Goal: Task Accomplishment & Management: Use online tool/utility

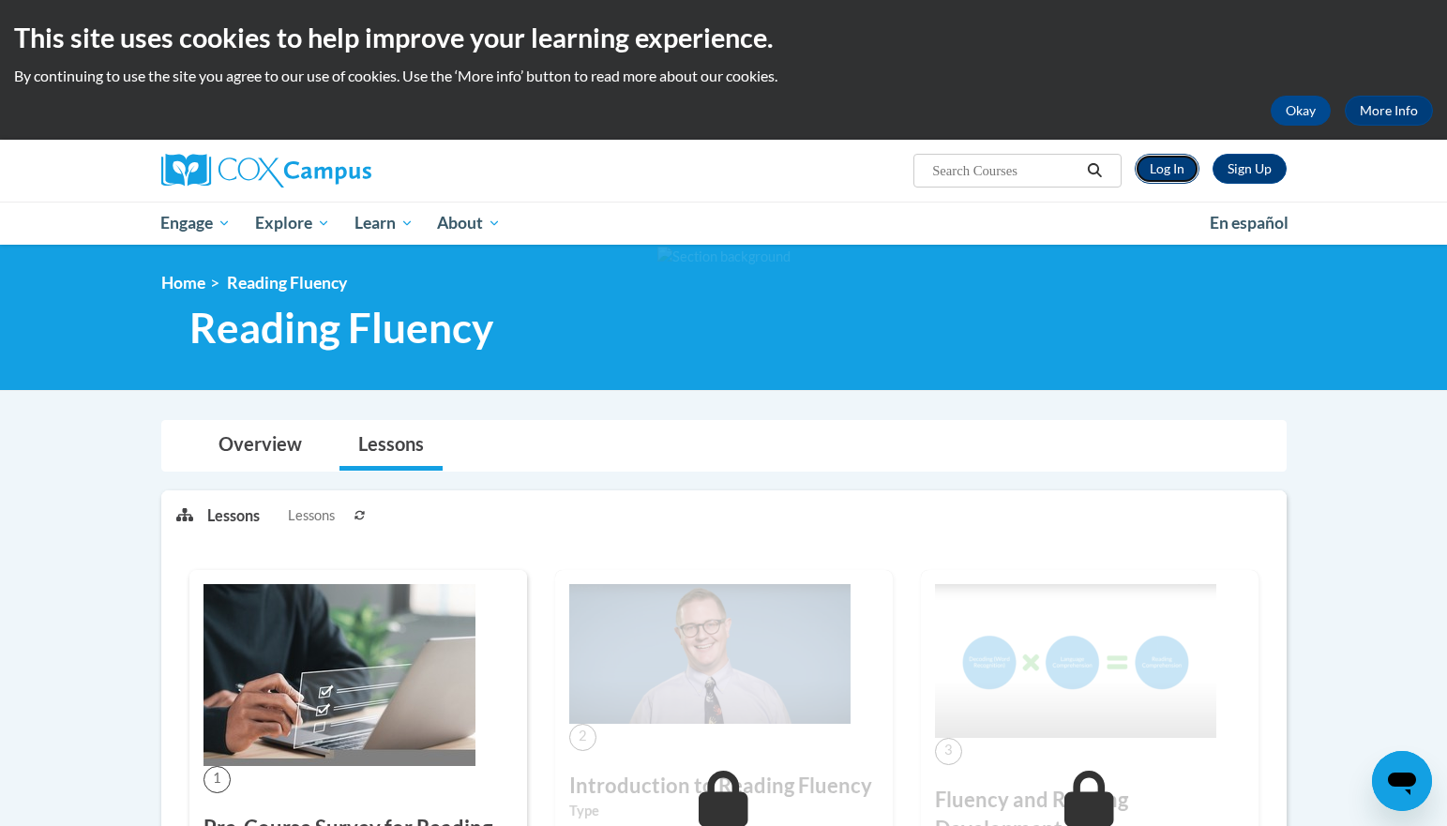
click at [1168, 175] on link "Log In" at bounding box center [1167, 169] width 65 height 30
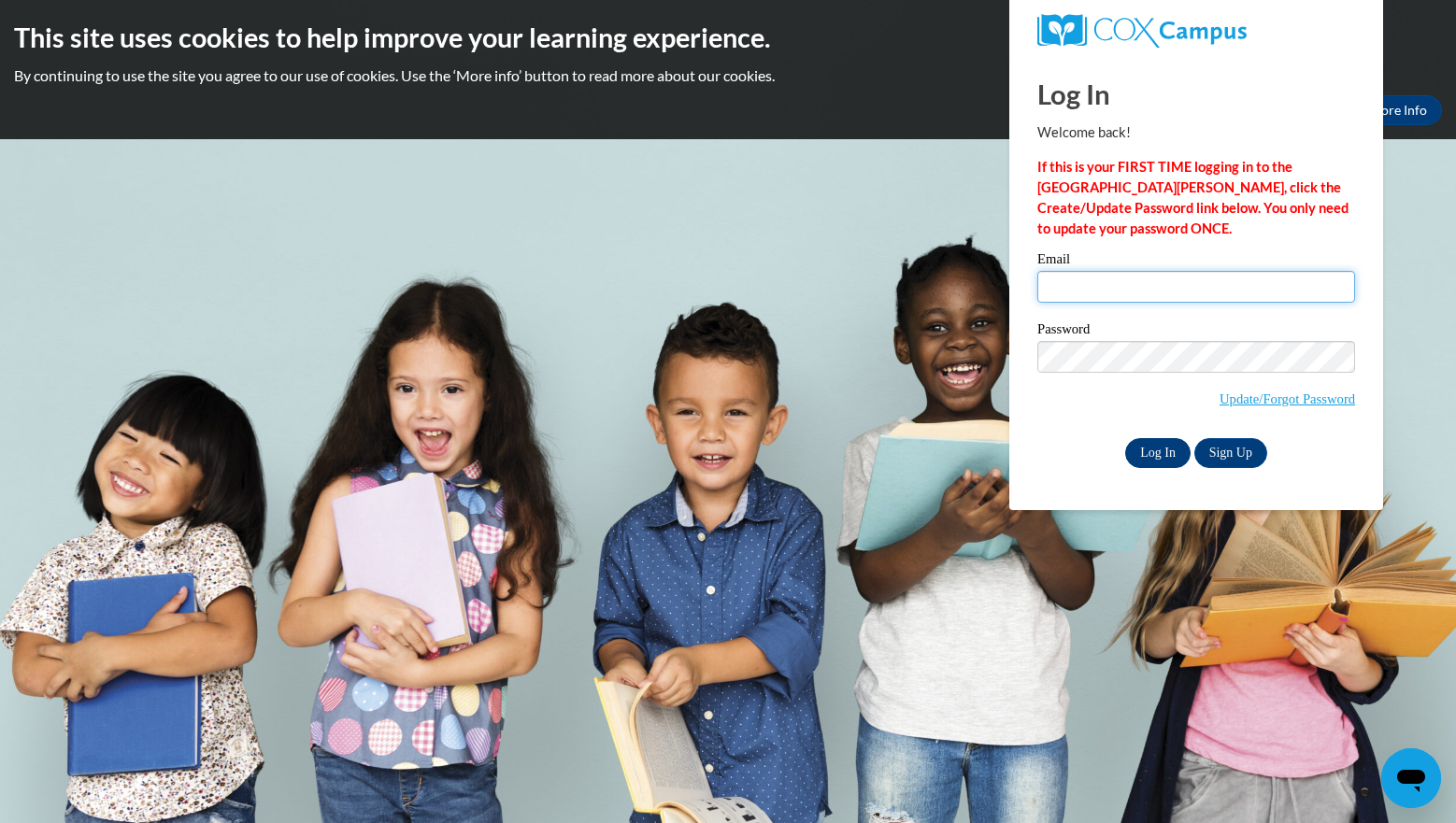
type input "michelle.beltz@rusd.org"
click at [1151, 449] on input "Log In" at bounding box center [1158, 453] width 66 height 30
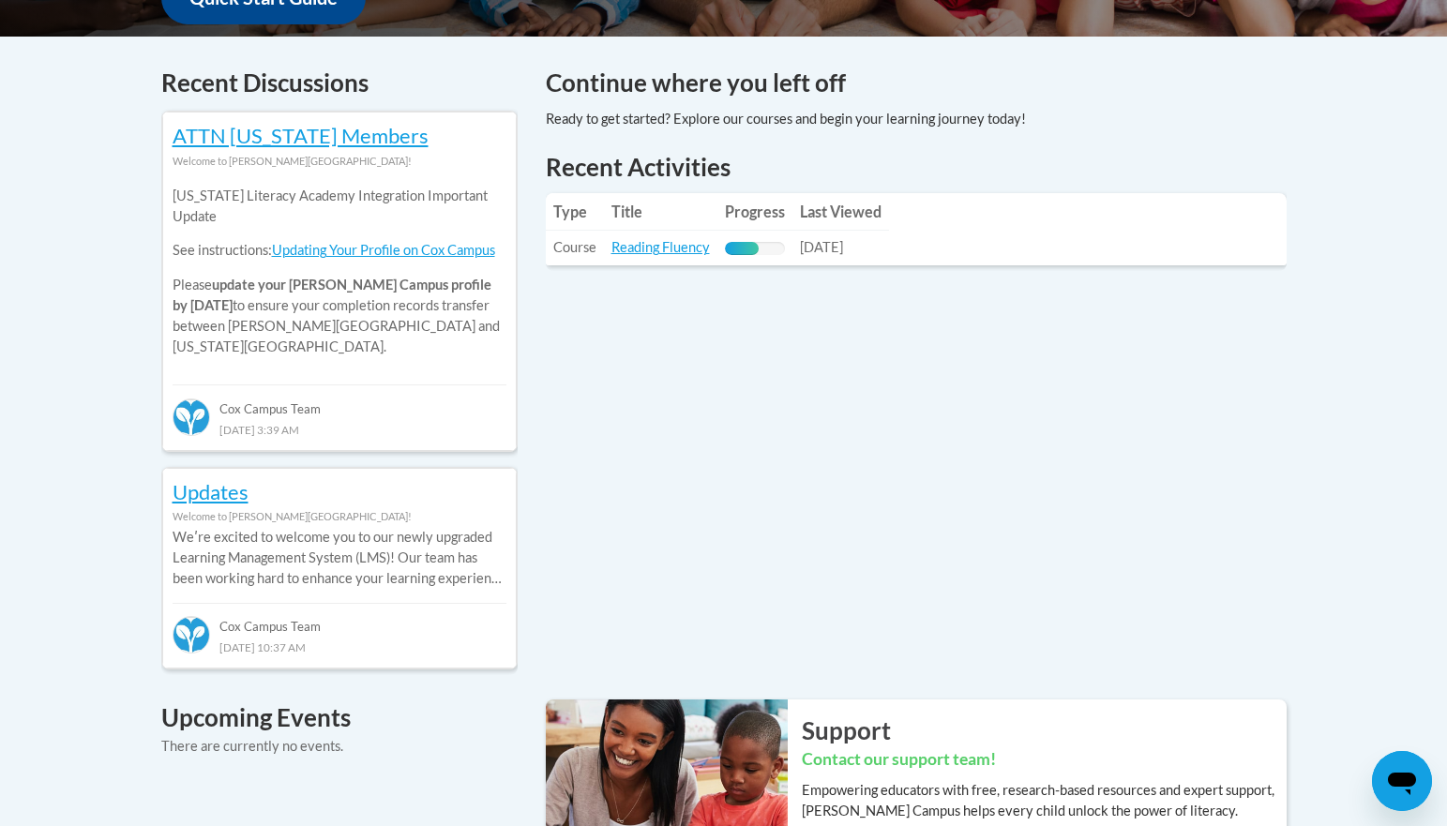
scroll to position [766, 0]
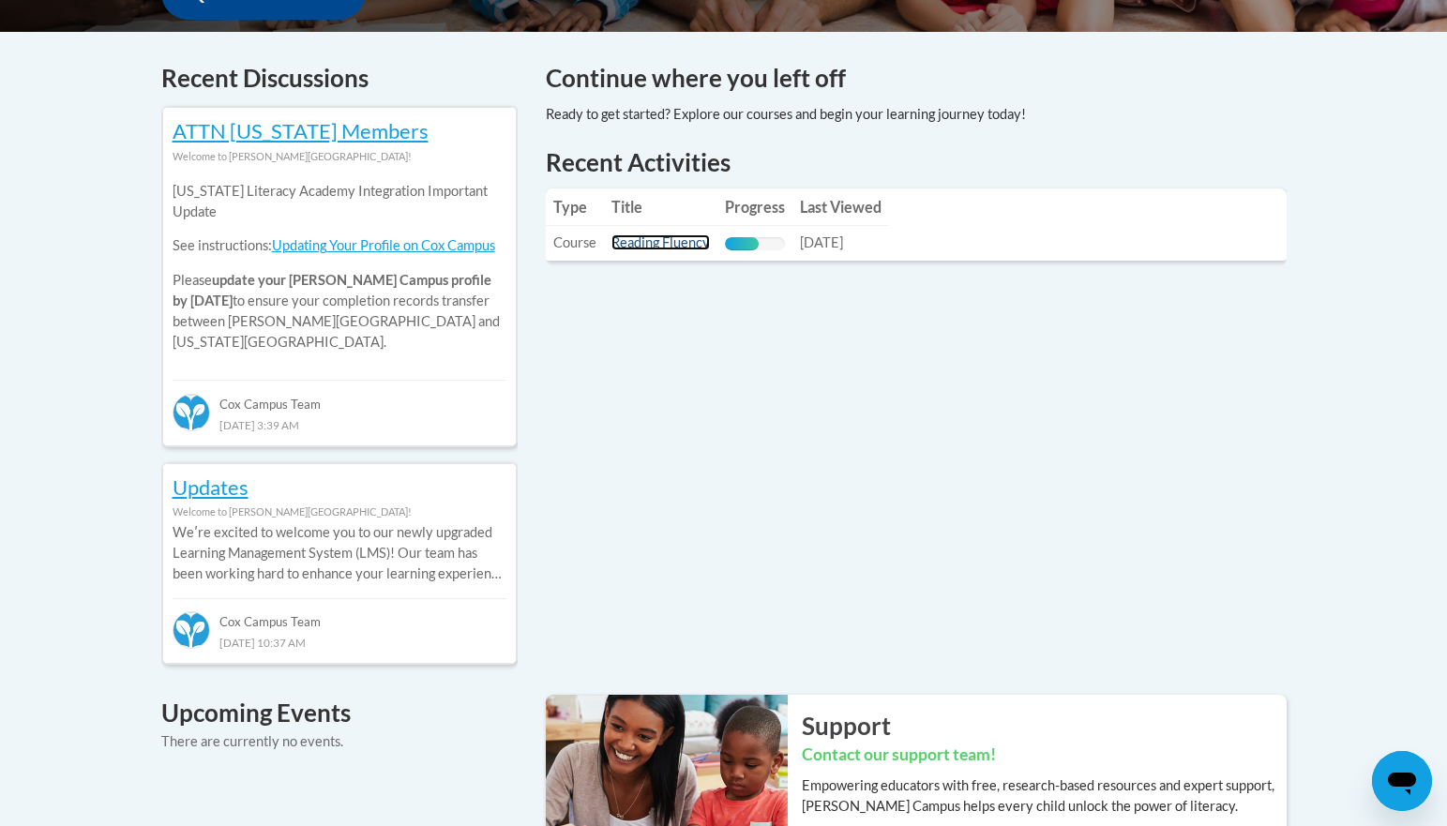
click at [686, 247] on link "Reading Fluency" at bounding box center [661, 243] width 98 height 16
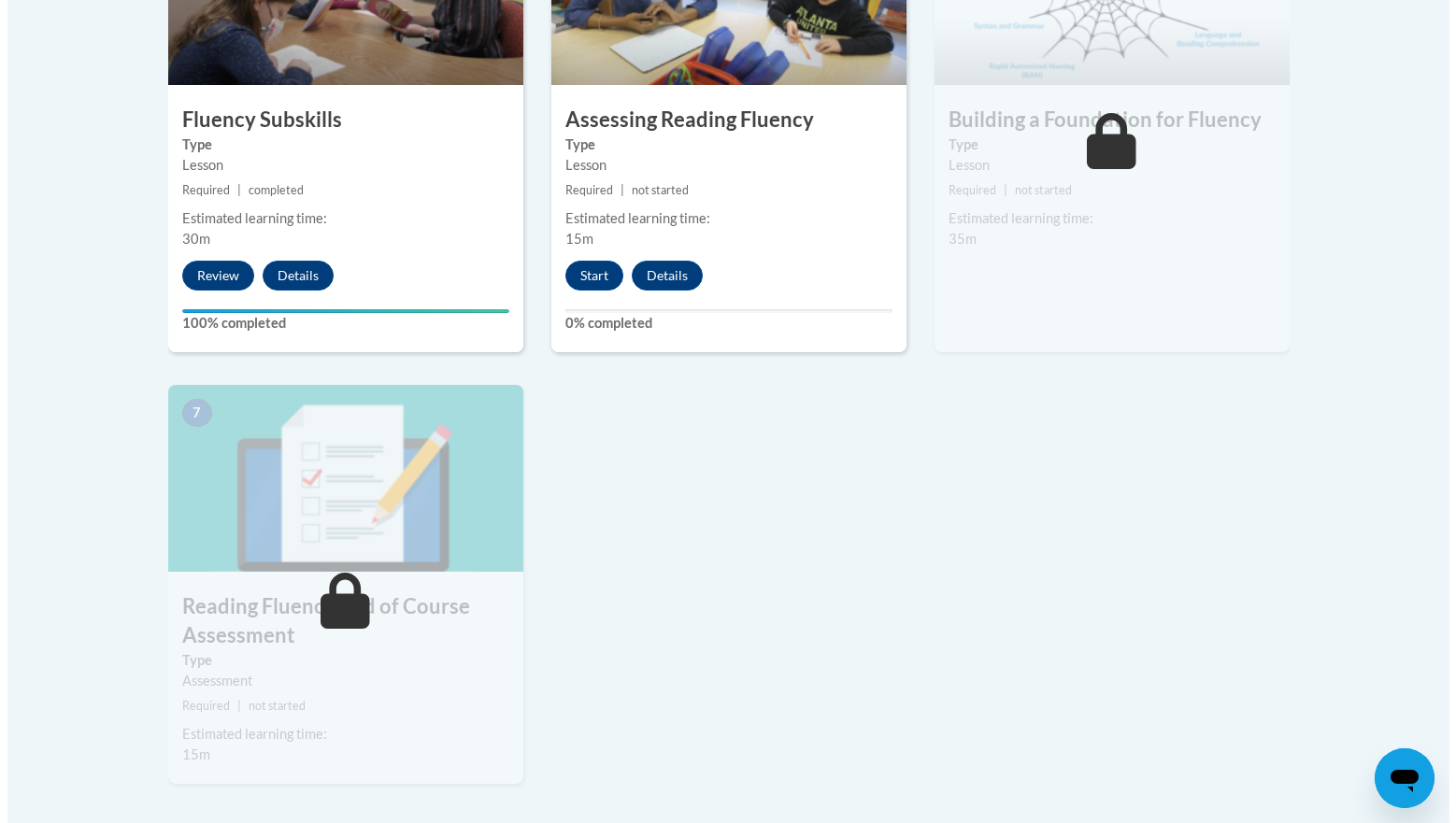
scroll to position [1215, 0]
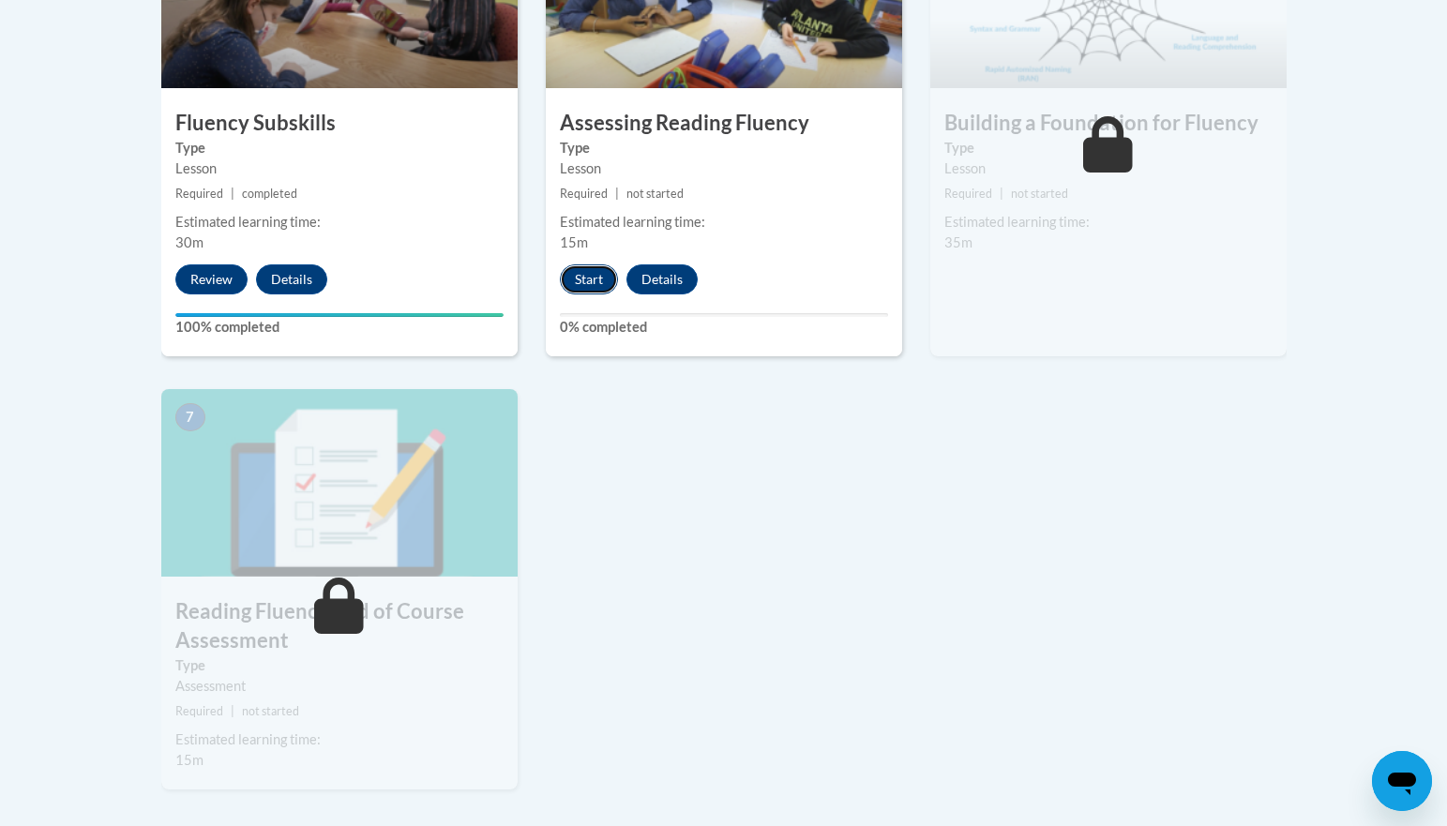
click at [593, 282] on button "Start" at bounding box center [589, 280] width 58 height 30
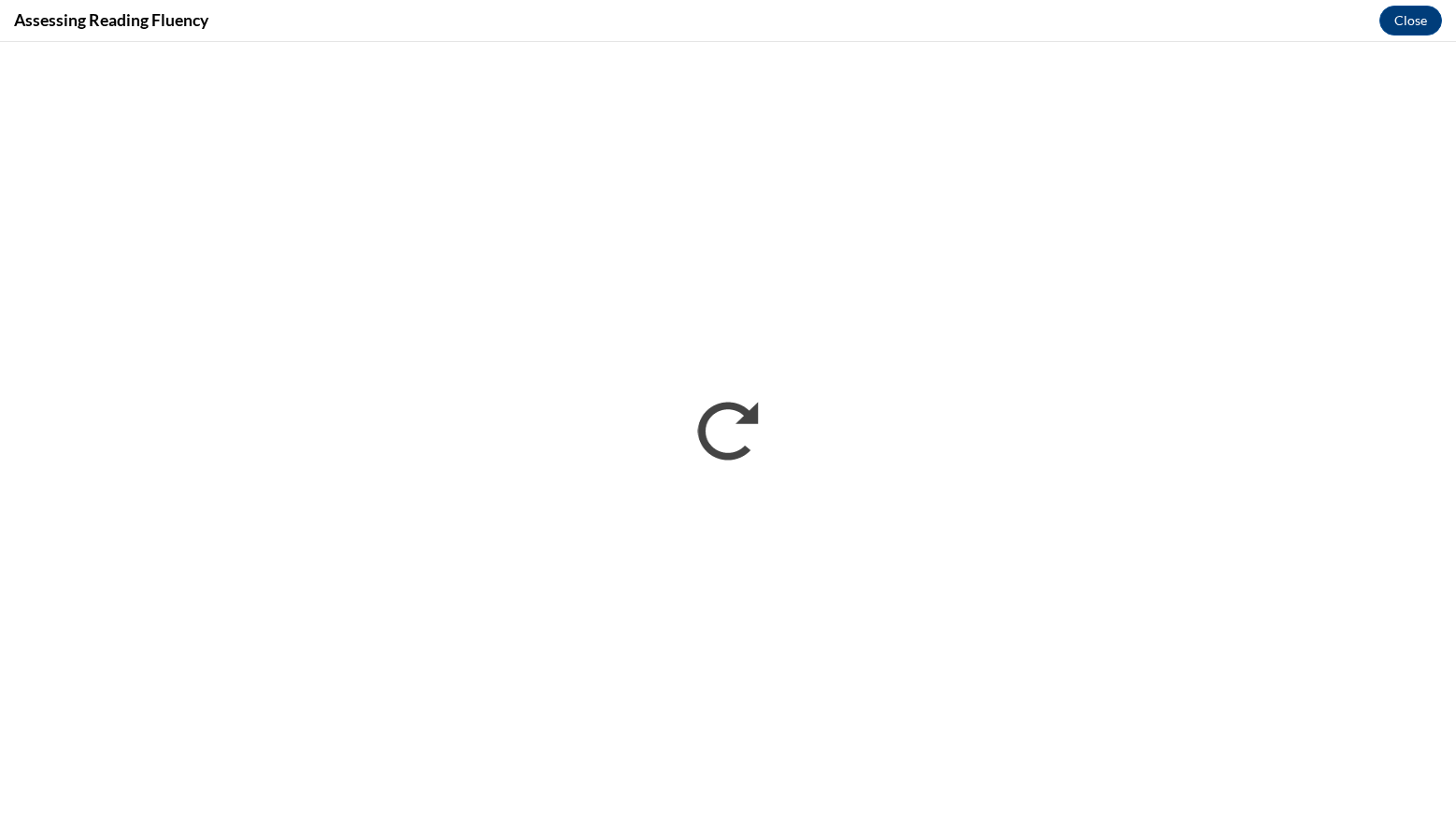
scroll to position [0, 0]
